Goal: Navigation & Orientation: Find specific page/section

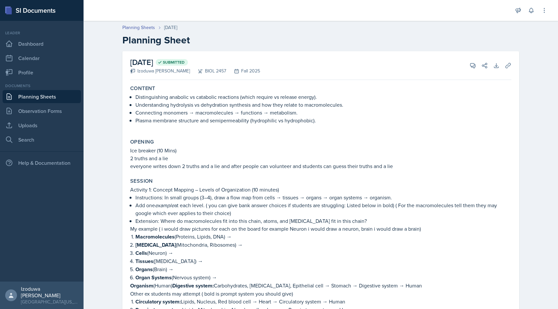
scroll to position [983, 0]
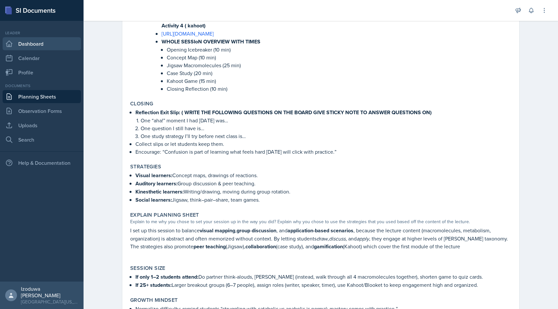
click at [53, 48] on link "Dashboard" at bounding box center [42, 43] width 78 height 13
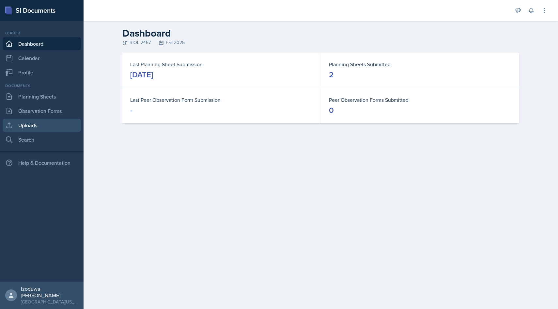
click at [60, 121] on link "Uploads" at bounding box center [42, 125] width 78 height 13
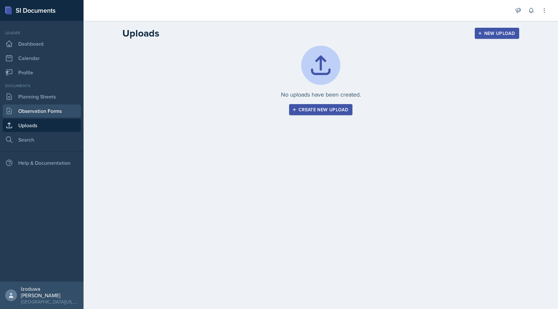
click at [60, 107] on link "Observation Forms" at bounding box center [42, 110] width 78 height 13
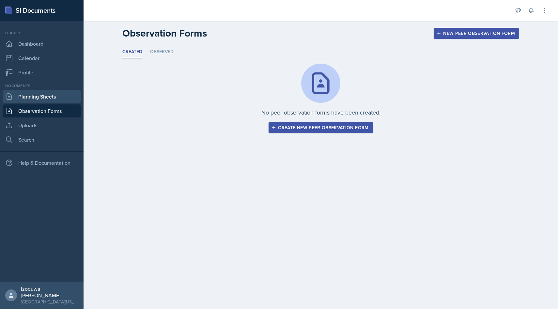
click at [58, 96] on link "Planning Sheets" at bounding box center [42, 96] width 78 height 13
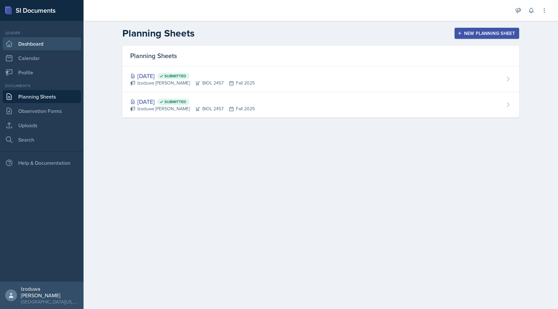
click at [55, 40] on link "Dashboard" at bounding box center [42, 43] width 78 height 13
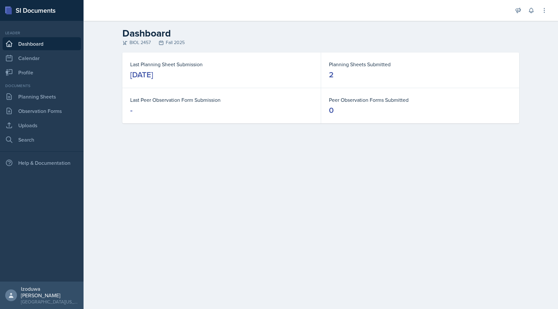
click at [546, 19] on div "Announcements Planning Sheets [DATE] 8:48 AM Hi Everyone! Make sure you're comp…" at bounding box center [531, 10] width 33 height 21
click at [544, 15] on button at bounding box center [545, 11] width 12 height 12
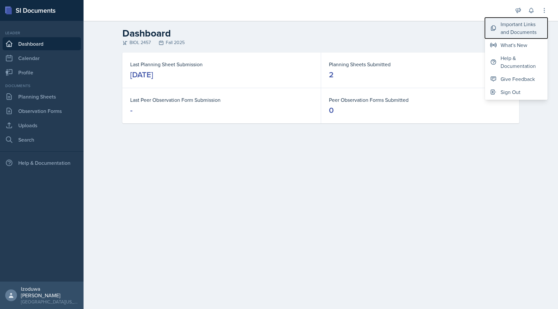
click at [532, 25] on div "Important Links and Documents" at bounding box center [522, 28] width 42 height 16
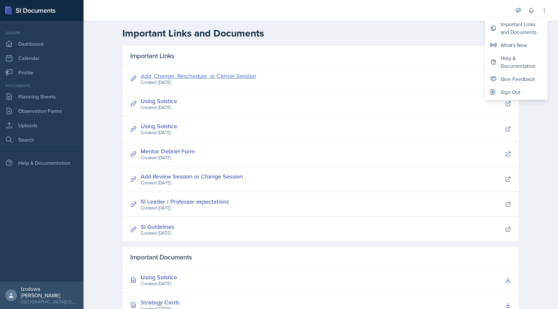
click at [221, 78] on link "Add, Change, Reschedule, or Cancel Session" at bounding box center [199, 76] width 116 height 8
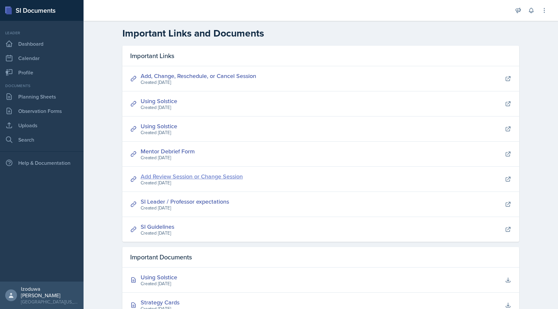
click at [235, 176] on link "Add Review Session or Change Session" at bounding box center [192, 176] width 102 height 8
